Goal: Register for event/course

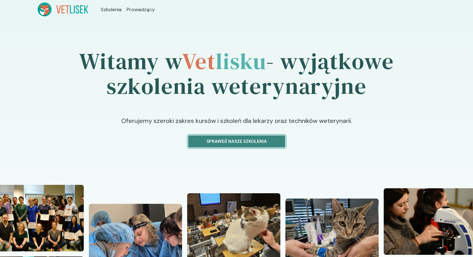
click at [236, 144] on p "Sprawdź nasze szkolenia" at bounding box center [236, 141] width 86 height 7
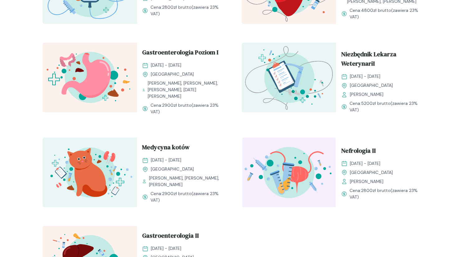
scroll to position [628, 0]
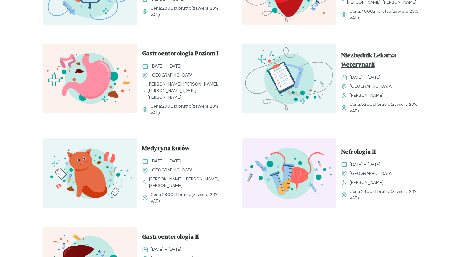
click at [369, 72] on span "Niezbędnik Lekarza WeterynariI" at bounding box center [383, 60] width 85 height 21
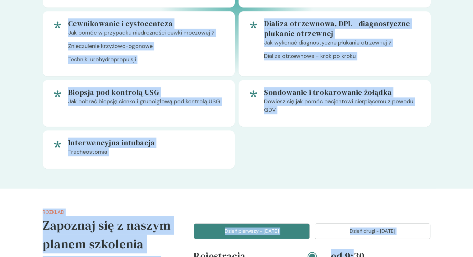
scroll to position [588, 0]
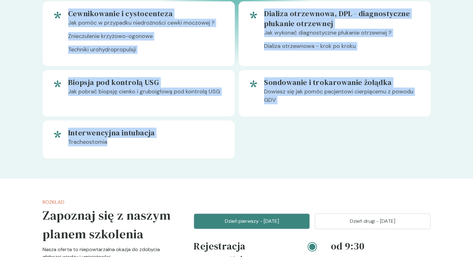
drag, startPoint x: 60, startPoint y: 138, endPoint x: 228, endPoint y: 172, distance: 171.4
copy div "Loremips dolorsi ametco adipiscing Elitsed doe temporin UTL, etdolorema aliqu e…"
